Goal: Transaction & Acquisition: Purchase product/service

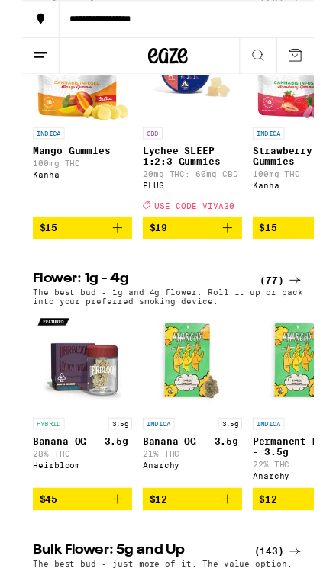
scroll to position [1136, 0]
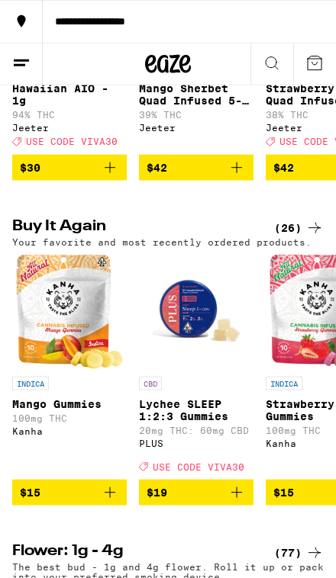
click at [295, 237] on div "(26)" at bounding box center [299, 228] width 50 height 18
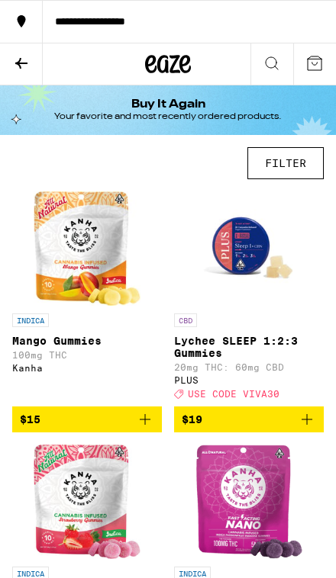
click at [141, 433] on button "$15" at bounding box center [87, 420] width 150 height 26
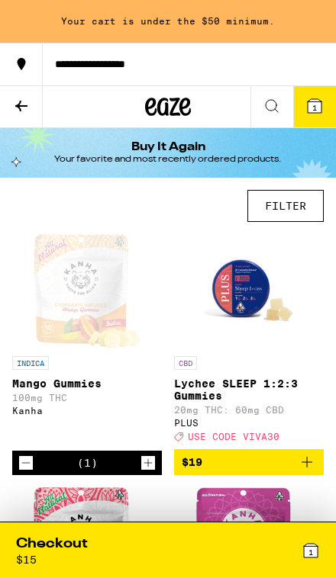
click at [144, 472] on icon "Increment" at bounding box center [148, 463] width 14 height 18
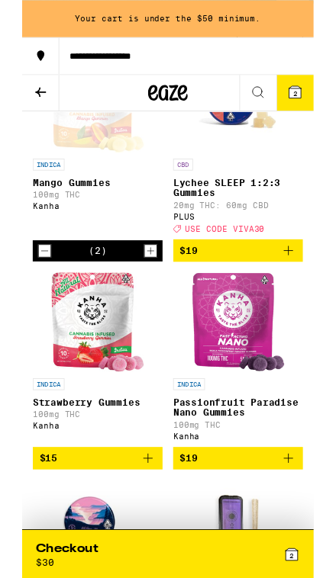
click at [299, 297] on icon "Add to bag" at bounding box center [306, 288] width 18 height 18
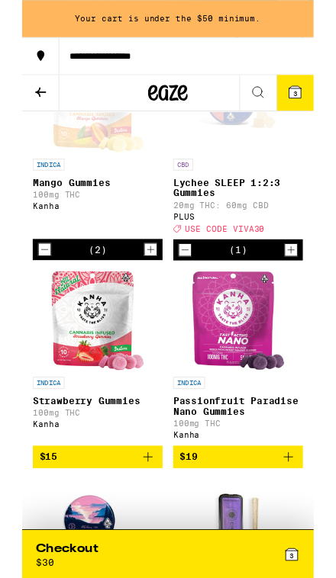
scroll to position [174, 0]
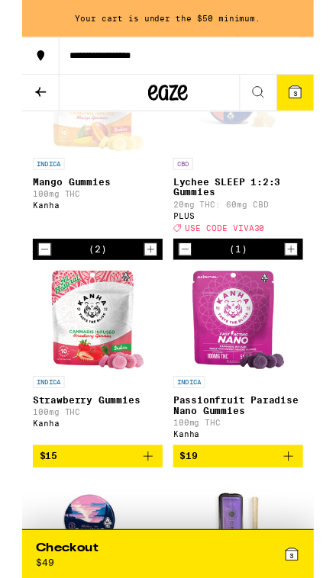
click at [309, 297] on icon "Increment" at bounding box center [310, 287] width 14 height 18
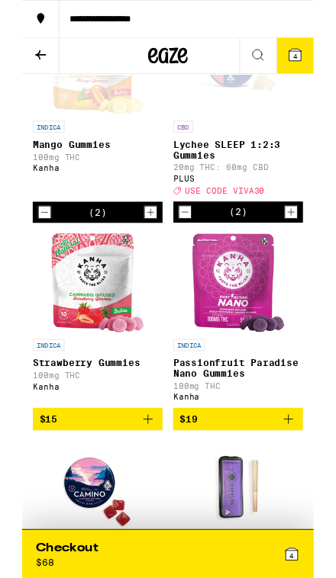
click at [153, 254] on icon "Increment" at bounding box center [148, 245] width 14 height 18
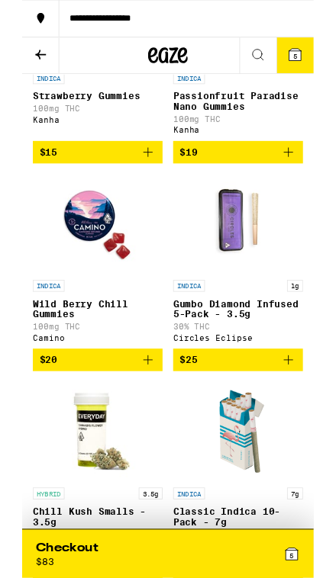
click at [297, 425] on icon "Add to bag" at bounding box center [306, 416] width 18 height 18
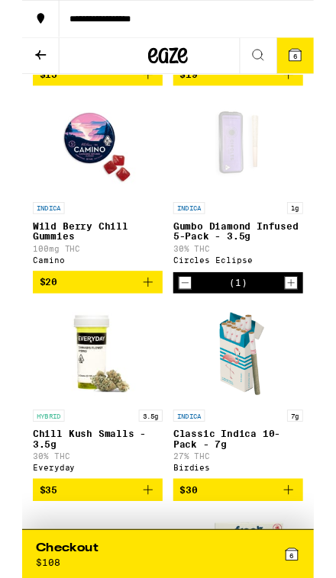
scroll to position [579, 0]
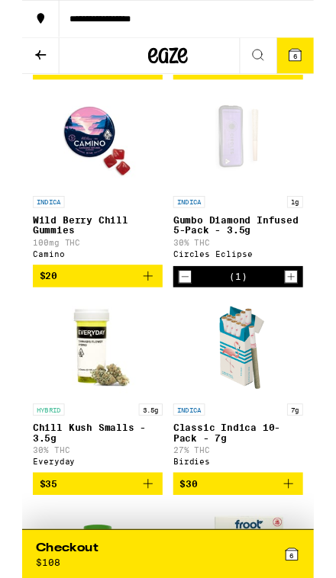
click at [305, 328] on icon "Increment" at bounding box center [310, 319] width 14 height 18
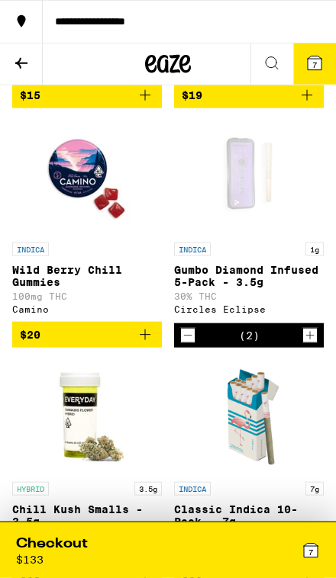
click at [303, 345] on icon "Increment" at bounding box center [310, 335] width 14 height 18
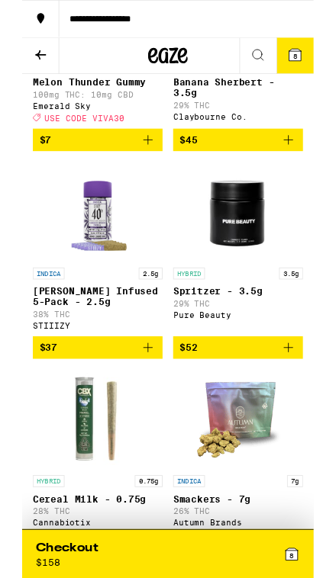
scroll to position [2013, 0]
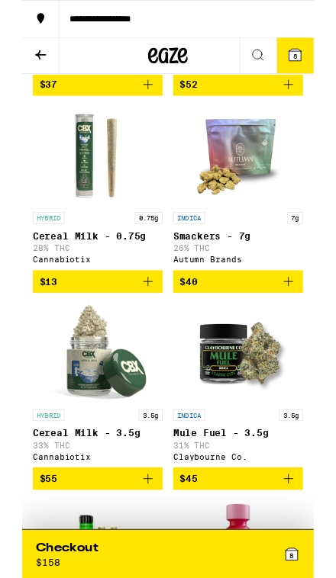
click at [27, 71] on icon at bounding box center [21, 63] width 18 height 18
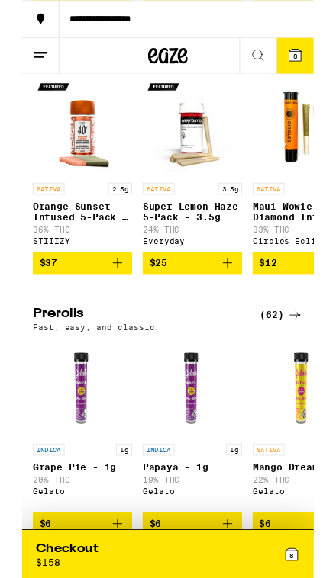
scroll to position [3345, 0]
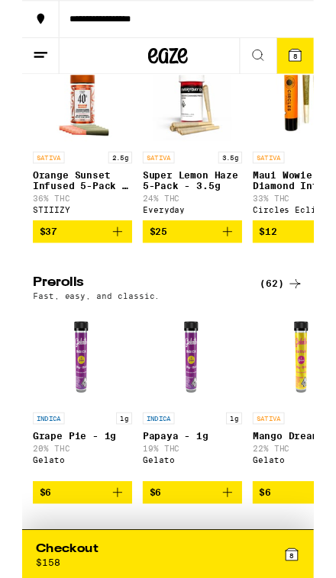
click at [292, 25] on div "(98)" at bounding box center [299, 16] width 50 height 18
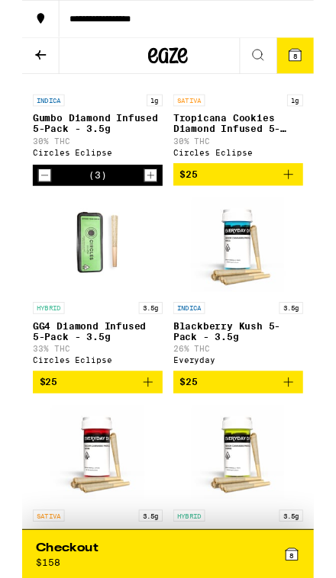
scroll to position [1166, 0]
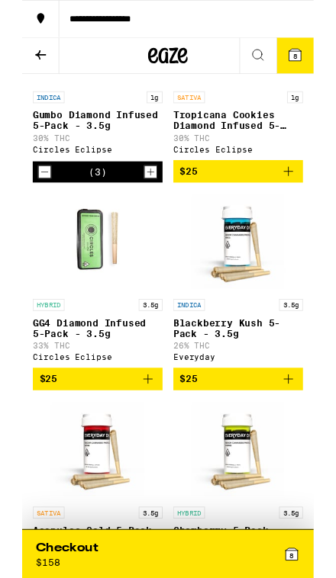
click at [148, 446] on icon "Add to bag" at bounding box center [145, 437] width 18 height 18
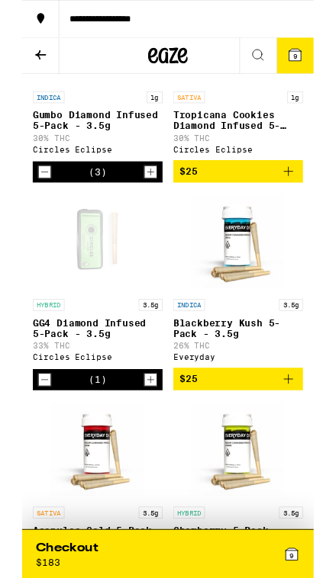
click at [147, 447] on icon "Increment" at bounding box center [148, 438] width 14 height 18
click at [143, 447] on icon "Increment" at bounding box center [148, 438] width 14 height 18
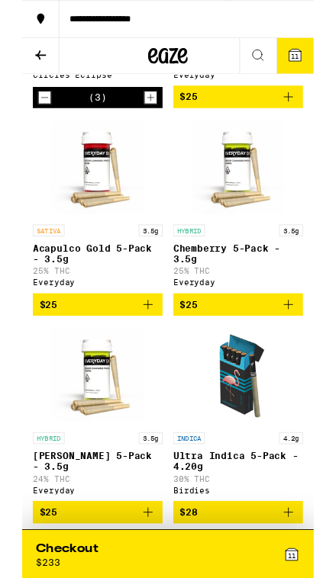
scroll to position [1498, 0]
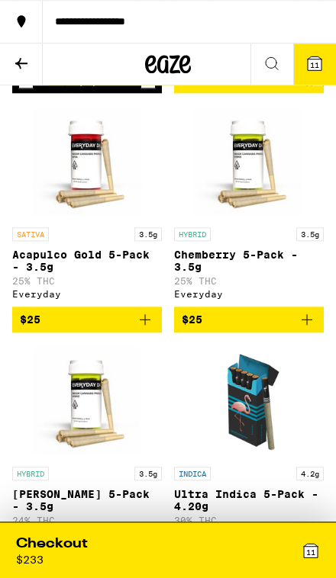
click at [310, 556] on span "11" at bounding box center [310, 552] width 9 height 9
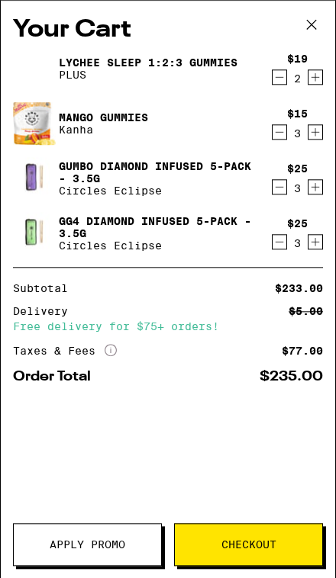
scroll to position [1523, 0]
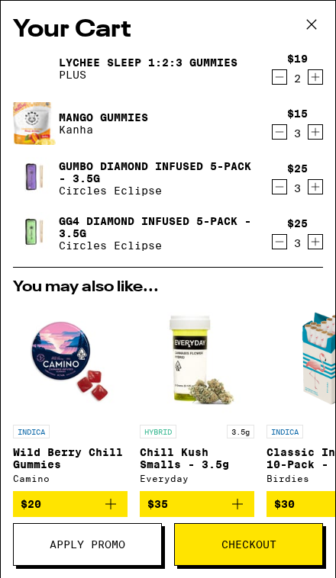
click at [265, 556] on button "Checkout" at bounding box center [248, 544] width 149 height 43
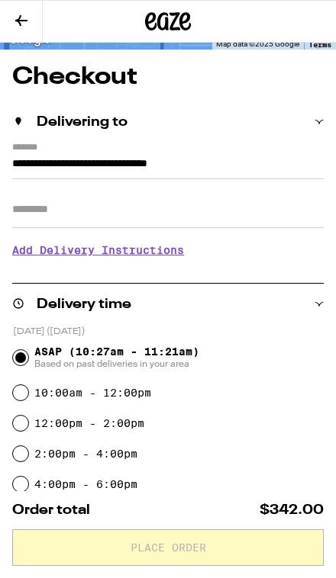
click at [182, 219] on input "Apt/Suite" at bounding box center [167, 209] width 311 height 37
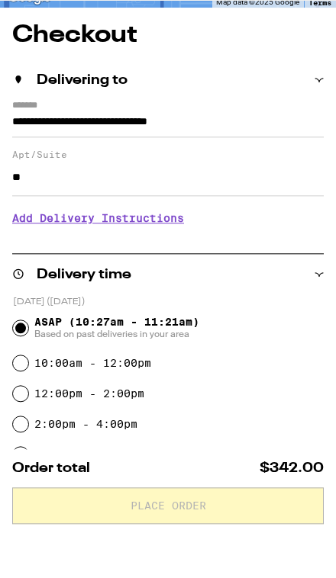
type input "**"
click at [148, 243] on h3 "Add Delivery Instructions" at bounding box center [167, 260] width 311 height 35
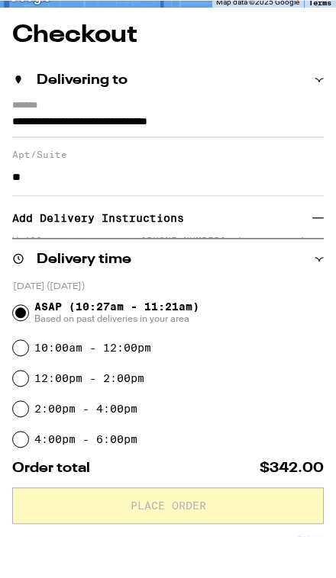
scroll to position [113, 0]
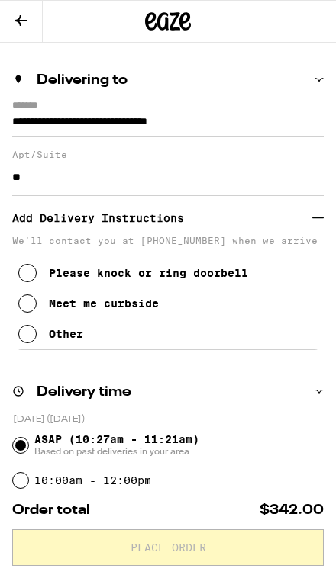
click at [31, 349] on button "Other" at bounding box center [50, 334] width 65 height 31
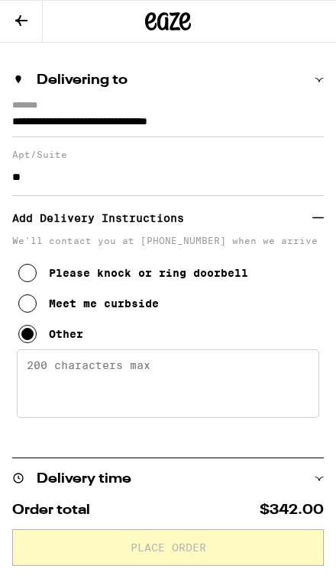
click at [178, 378] on textarea "Enter any other delivery instructions you want driver to know" at bounding box center [168, 383] width 302 height 69
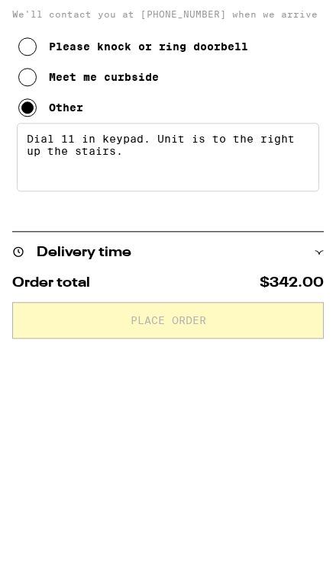
type textarea "Dial 11 in keypad. Unit is to the right up the stairs."
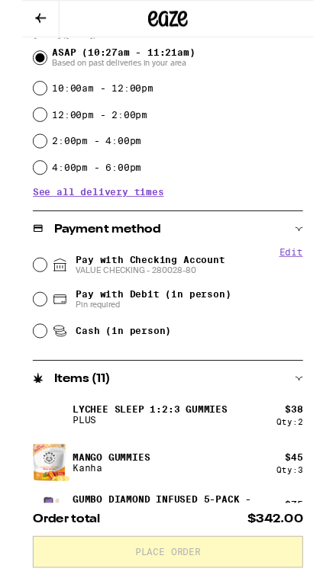
click at [184, 304] on span "Pay with Checking Account VALUE CHECKING - 280028-80" at bounding box center [148, 305] width 172 height 24
click at [28, 304] on input "Pay with Checking Account VALUE CHECKING - 280028-80" at bounding box center [20, 304] width 15 height 15
radio input "true"
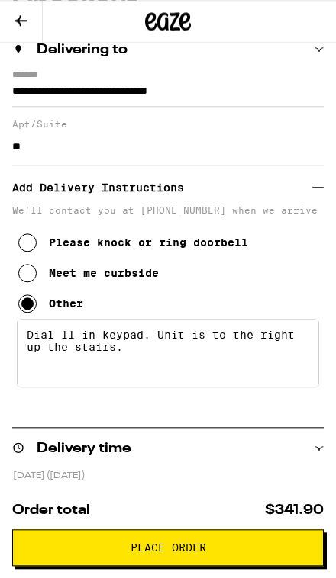
scroll to position [143, 0]
click at [20, 24] on icon at bounding box center [21, 20] width 12 height 11
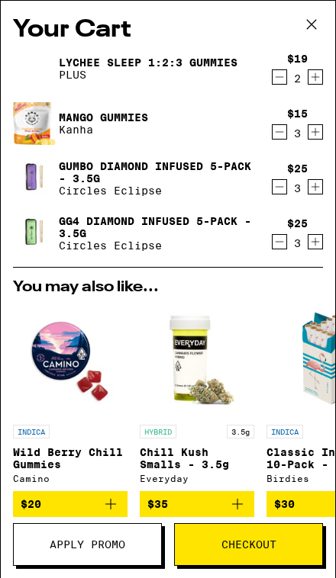
click at [272, 194] on button "Decrement" at bounding box center [279, 186] width 15 height 15
click at [269, 249] on div "$25 3" at bounding box center [293, 233] width 57 height 32
click at [272, 245] on icon "Decrement" at bounding box center [279, 242] width 14 height 18
click at [278, 67] on div "$19 2" at bounding box center [293, 69] width 57 height 32
click at [280, 78] on icon "Decrement" at bounding box center [279, 77] width 14 height 18
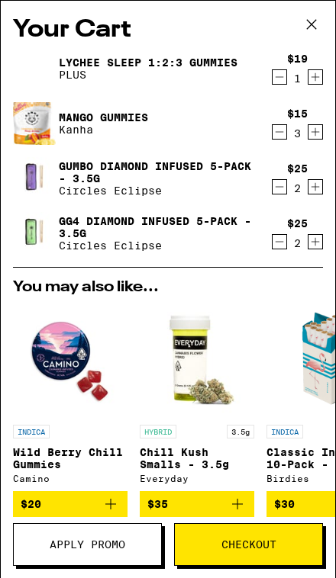
click at [252, 547] on span "Checkout" at bounding box center [248, 544] width 55 height 11
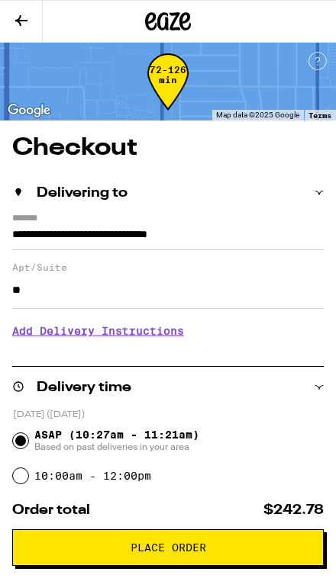
click at [148, 339] on h3 "Add Delivery Instructions" at bounding box center [167, 331] width 311 height 35
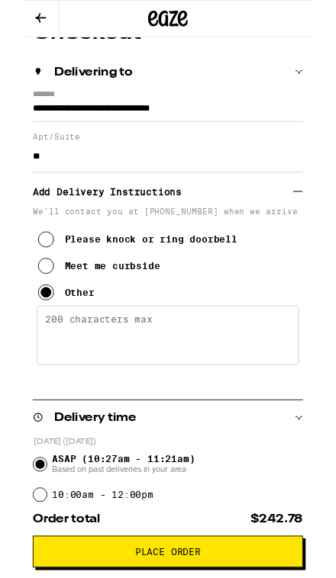
scroll to position [110, 0]
click at [201, 381] on textarea "Enter any other delivery instructions you want driver to know" at bounding box center [168, 386] width 302 height 69
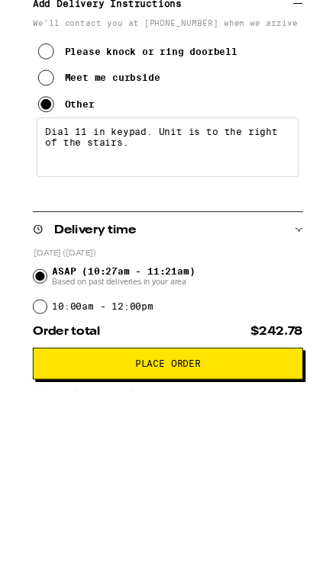
click at [35, 352] on textarea "Dial 11 in keypad. Unit is to the right of the stairs." at bounding box center [168, 386] width 302 height 69
type textarea "Dial 11 in keypad. Unit is to the right up the stairs."
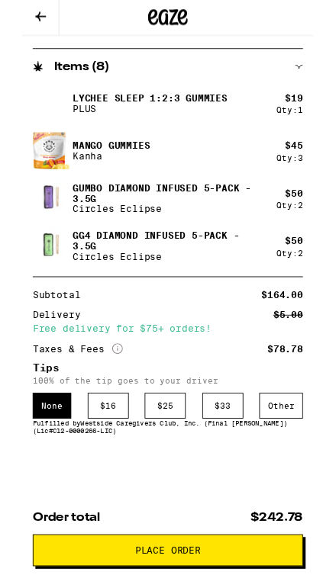
scroll to position [995, 0]
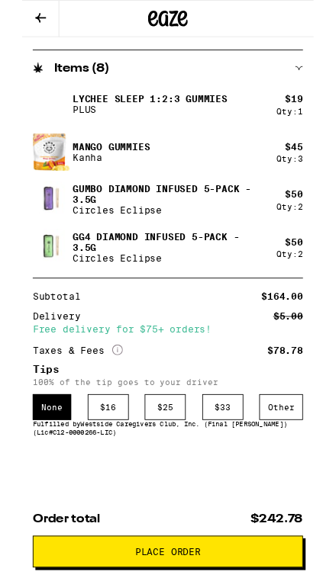
click at [101, 468] on div "$ 16" at bounding box center [99, 470] width 47 height 30
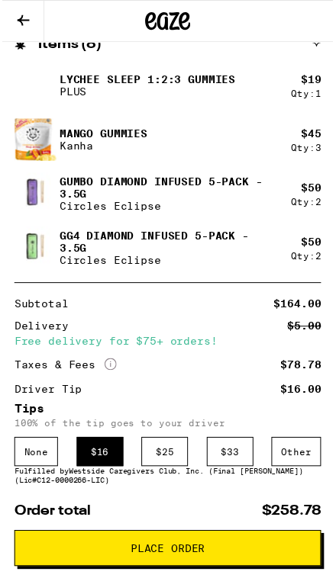
scroll to position [1020, 0]
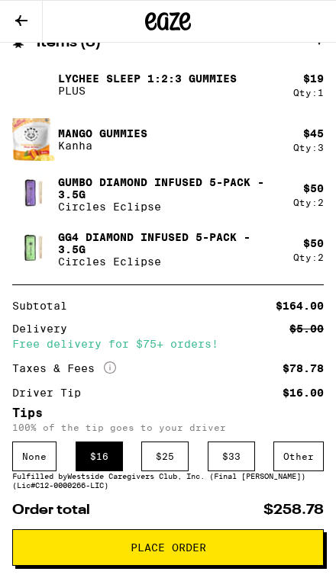
click at [183, 547] on span "Place Order" at bounding box center [168, 547] width 76 height 11
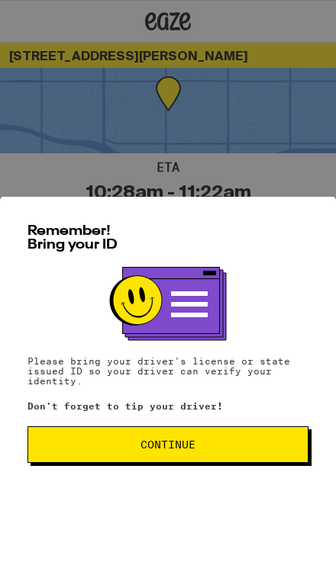
click at [193, 450] on span "Continue" at bounding box center [167, 444] width 55 height 11
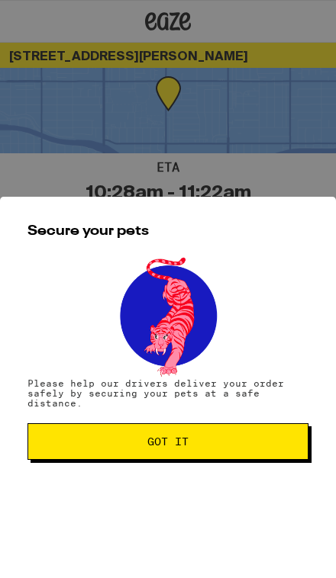
click at [214, 447] on span "Got it" at bounding box center [167, 441] width 255 height 11
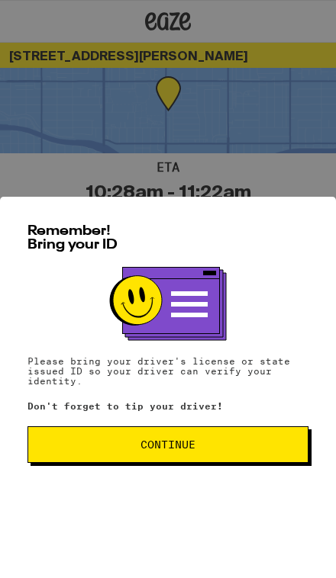
click at [196, 450] on span "Continue" at bounding box center [167, 444] width 255 height 11
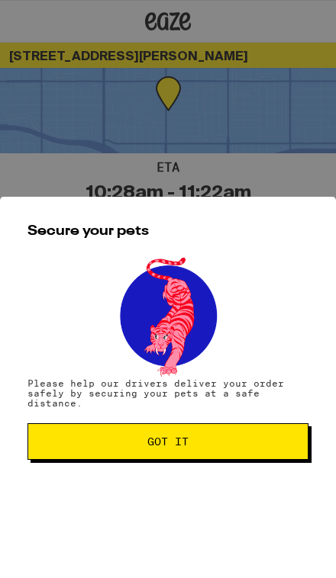
click at [224, 438] on button "Got it" at bounding box center [167, 441] width 281 height 37
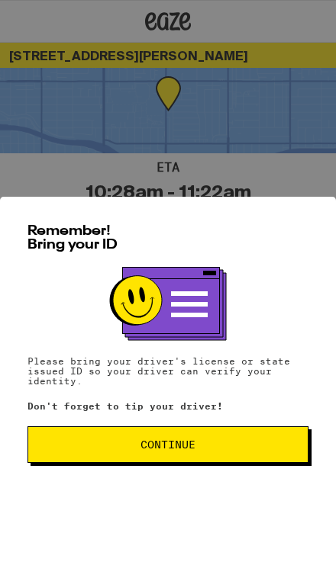
click at [198, 450] on span "Continue" at bounding box center [167, 444] width 255 height 11
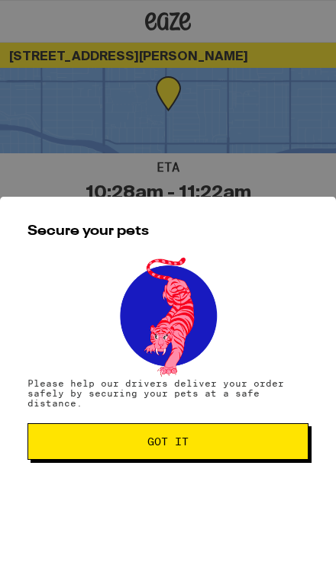
click at [217, 447] on span "Got it" at bounding box center [167, 441] width 255 height 11
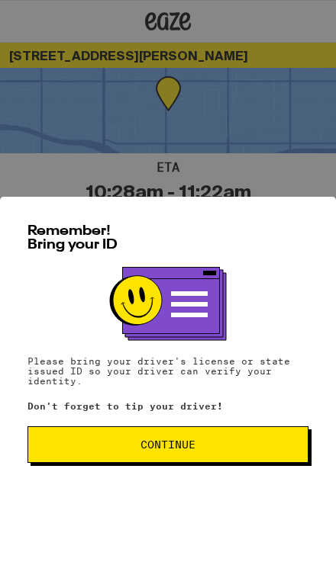
click at [205, 450] on span "Continue" at bounding box center [167, 444] width 255 height 11
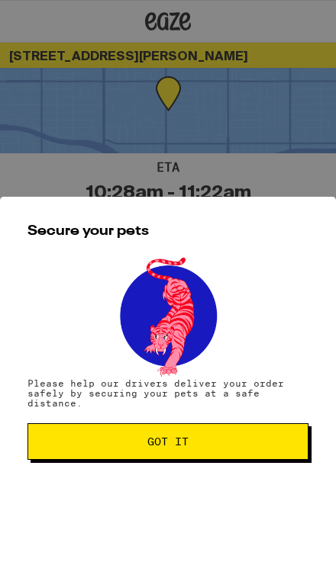
click at [224, 458] on button "Got it" at bounding box center [167, 441] width 281 height 37
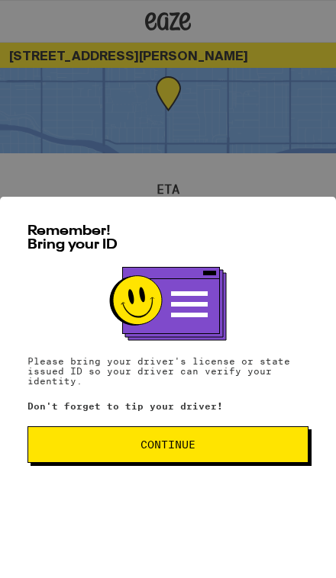
click at [243, 450] on span "Continue" at bounding box center [167, 444] width 255 height 11
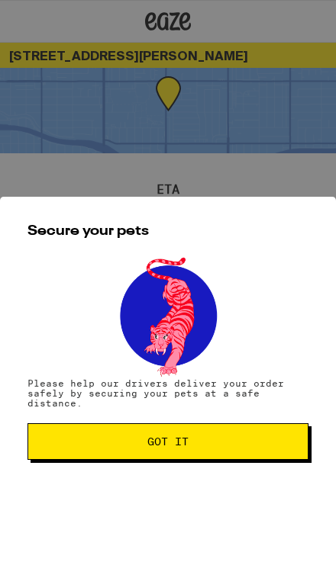
click at [247, 447] on span "Got it" at bounding box center [167, 441] width 255 height 11
